Goal: Entertainment & Leisure: Browse casually

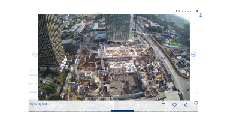
scroll to position [34, 0]
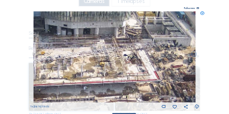
click at [89, 14] on div "Scroll to travel through time | Press 'Alt' Button + Scroll to Zoom | Click and…" at bounding box center [114, 57] width 229 height 114
click at [89, 14] on icon at bounding box center [202, 13] width 4 height 4
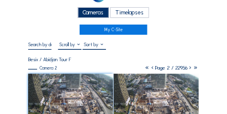
scroll to position [0, 0]
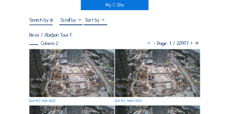
scroll to position [48, 0]
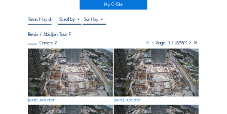
click at [61, 69] on img at bounding box center [70, 71] width 84 height 47
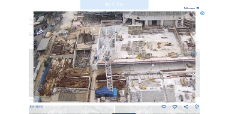
drag, startPoint x: 136, startPoint y: 69, endPoint x: 176, endPoint y: 53, distance: 43.4
click at [176, 53] on img at bounding box center [114, 56] width 162 height 91
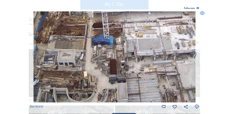
drag, startPoint x: 106, startPoint y: 87, endPoint x: 101, endPoint y: 29, distance: 58.2
click at [101, 29] on img at bounding box center [114, 56] width 162 height 91
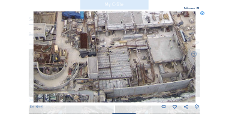
drag, startPoint x: 117, startPoint y: 47, endPoint x: 71, endPoint y: 30, distance: 48.4
click at [71, 30] on img at bounding box center [114, 56] width 162 height 91
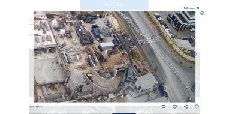
drag, startPoint x: 142, startPoint y: 74, endPoint x: 41, endPoint y: 83, distance: 101.4
click at [41, 83] on img at bounding box center [114, 56] width 162 height 91
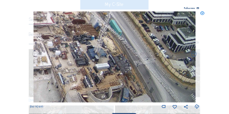
drag, startPoint x: 124, startPoint y: 57, endPoint x: 112, endPoint y: 83, distance: 27.8
click at [112, 83] on img at bounding box center [114, 56] width 162 height 91
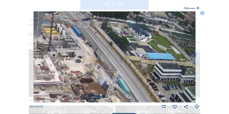
drag, startPoint x: 87, startPoint y: 63, endPoint x: 96, endPoint y: 98, distance: 36.0
click at [96, 98] on img at bounding box center [114, 56] width 162 height 91
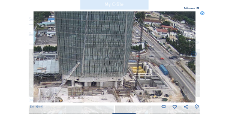
drag, startPoint x: 87, startPoint y: 40, endPoint x: 175, endPoint y: 78, distance: 95.4
click at [175, 78] on img at bounding box center [114, 56] width 162 height 91
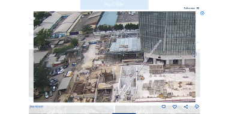
drag, startPoint x: 75, startPoint y: 71, endPoint x: 154, endPoint y: 48, distance: 82.2
click at [154, 48] on img at bounding box center [114, 56] width 162 height 91
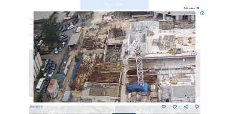
drag, startPoint x: 82, startPoint y: 87, endPoint x: 92, endPoint y: 43, distance: 44.7
click at [92, 43] on img at bounding box center [114, 56] width 162 height 91
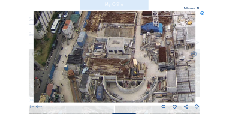
drag, startPoint x: 65, startPoint y: 83, endPoint x: 80, endPoint y: 24, distance: 61.1
click at [80, 24] on img at bounding box center [114, 56] width 162 height 91
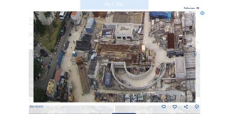
drag, startPoint x: 63, startPoint y: 71, endPoint x: 72, endPoint y: 21, distance: 50.9
click at [72, 21] on img at bounding box center [114, 56] width 162 height 91
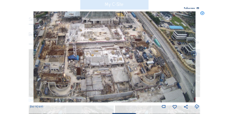
drag, startPoint x: 114, startPoint y: 44, endPoint x: 74, endPoint y: 22, distance: 46.0
click at [74, 22] on img at bounding box center [114, 56] width 162 height 91
